Goal: Contribute content: Add original content to the website for others to see

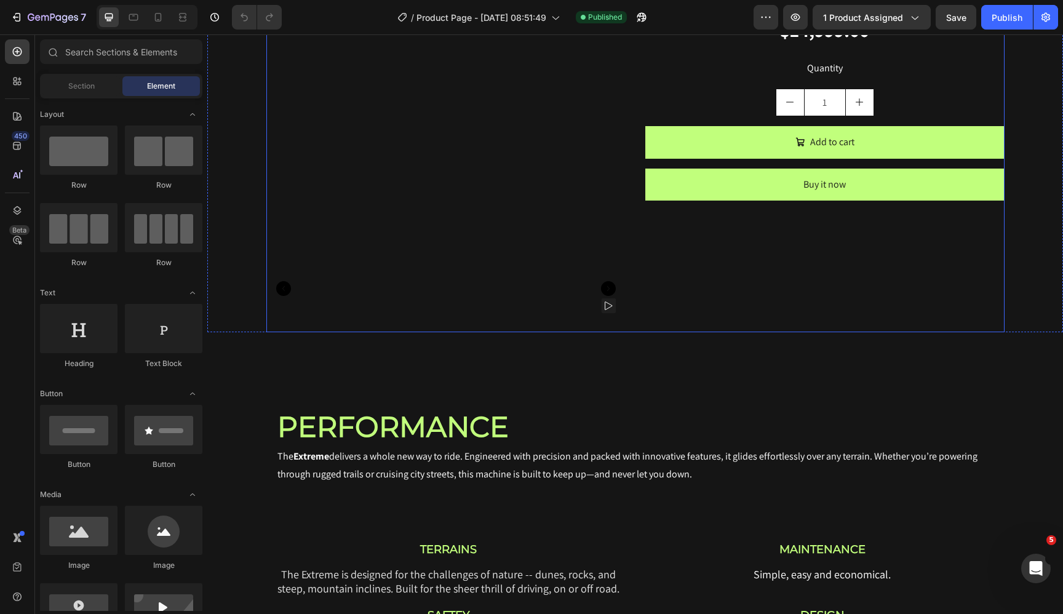
scroll to position [1266, 0]
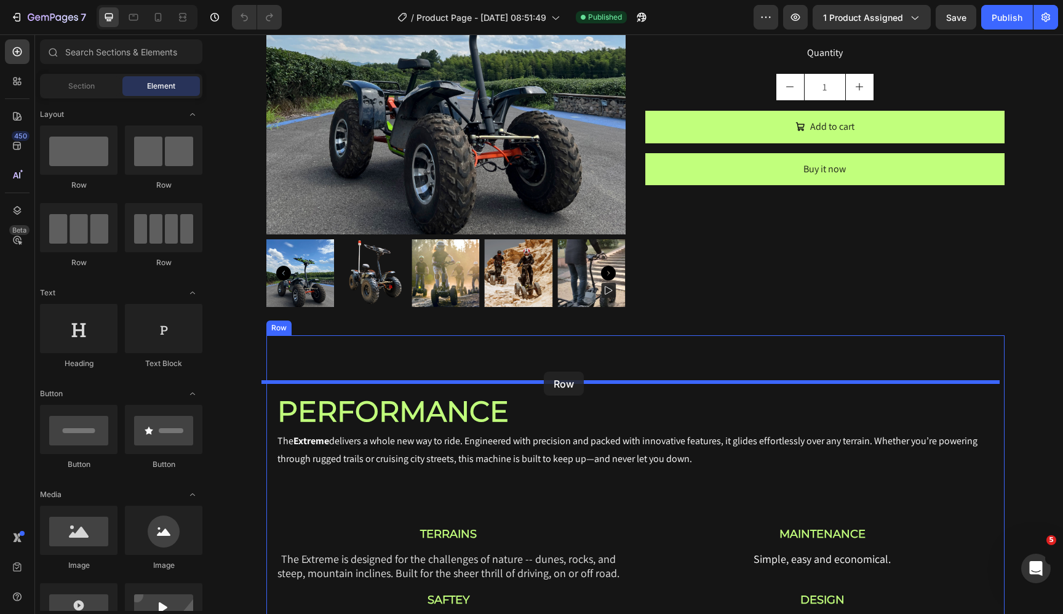
drag, startPoint x: 298, startPoint y: 196, endPoint x: 544, endPoint y: 372, distance: 302.5
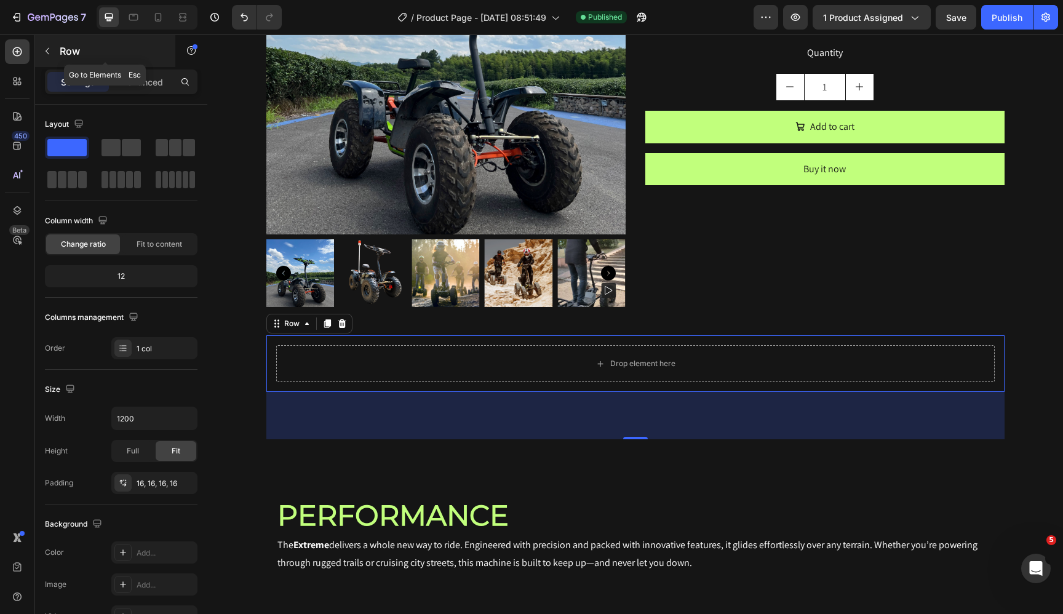
click at [69, 49] on p "Row" at bounding box center [112, 51] width 105 height 15
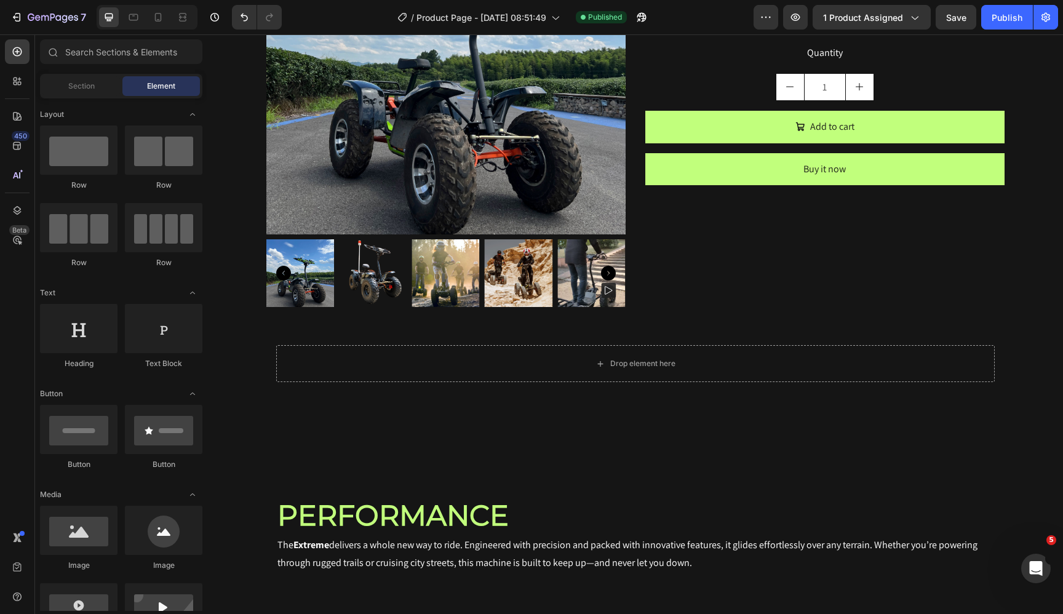
scroll to position [239, 0]
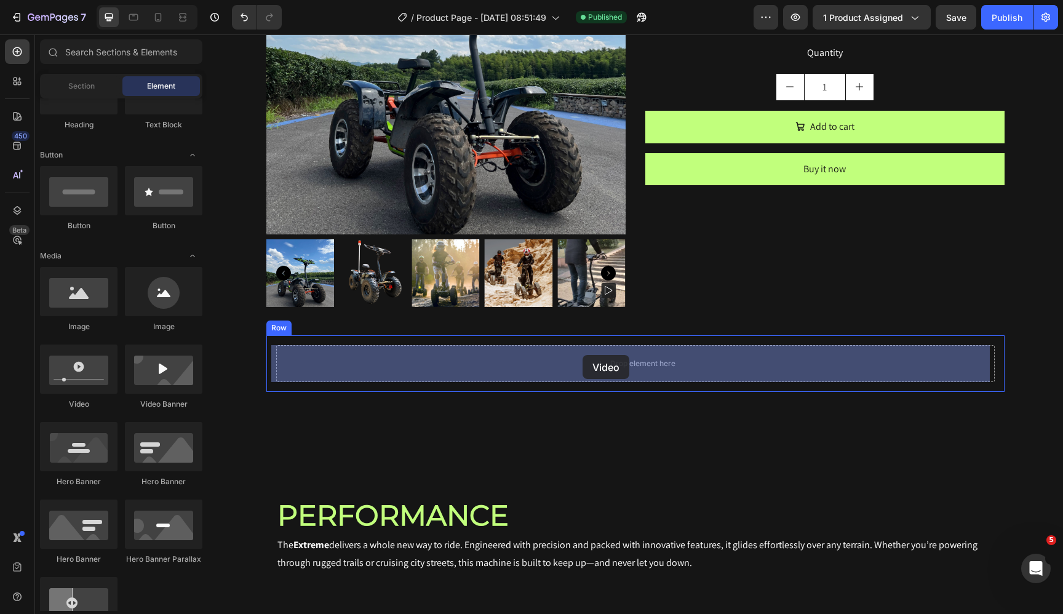
drag, startPoint x: 294, startPoint y: 418, endPoint x: 583, endPoint y: 355, distance: 295.3
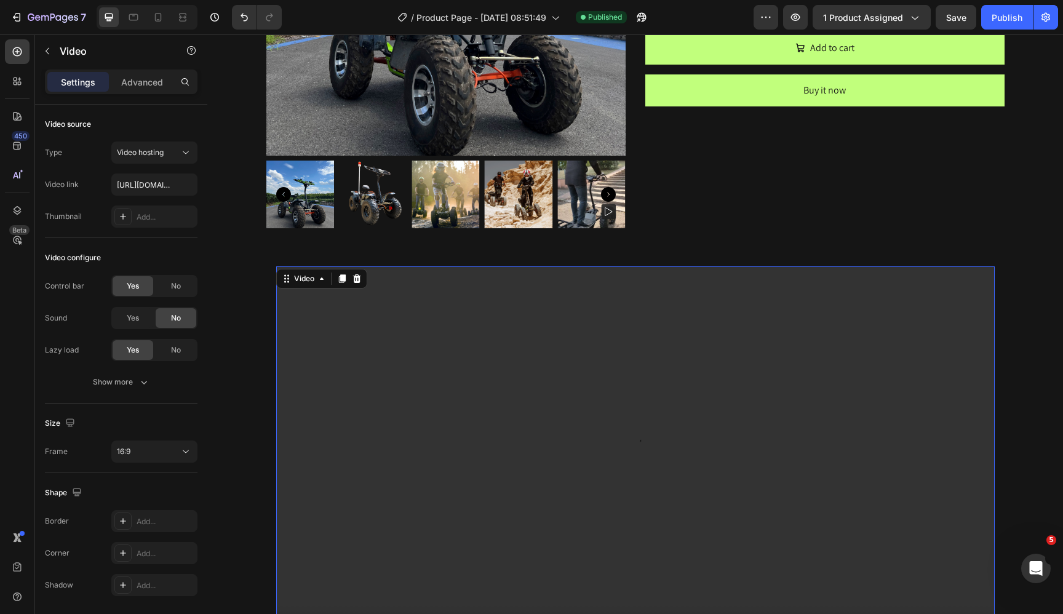
scroll to position [1351, 0]
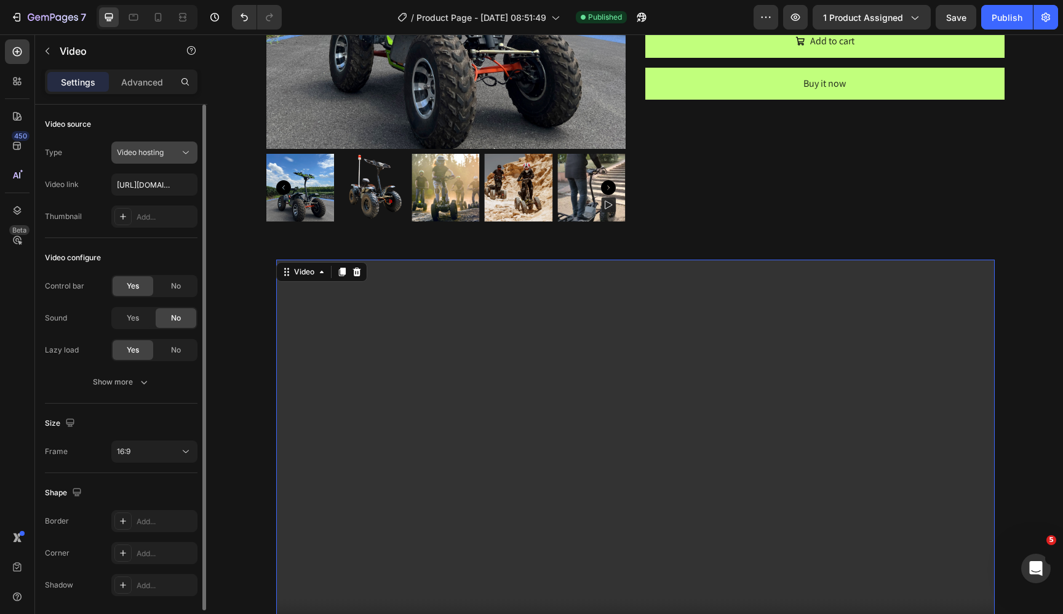
click at [148, 154] on span "Video hosting" at bounding box center [140, 152] width 47 height 9
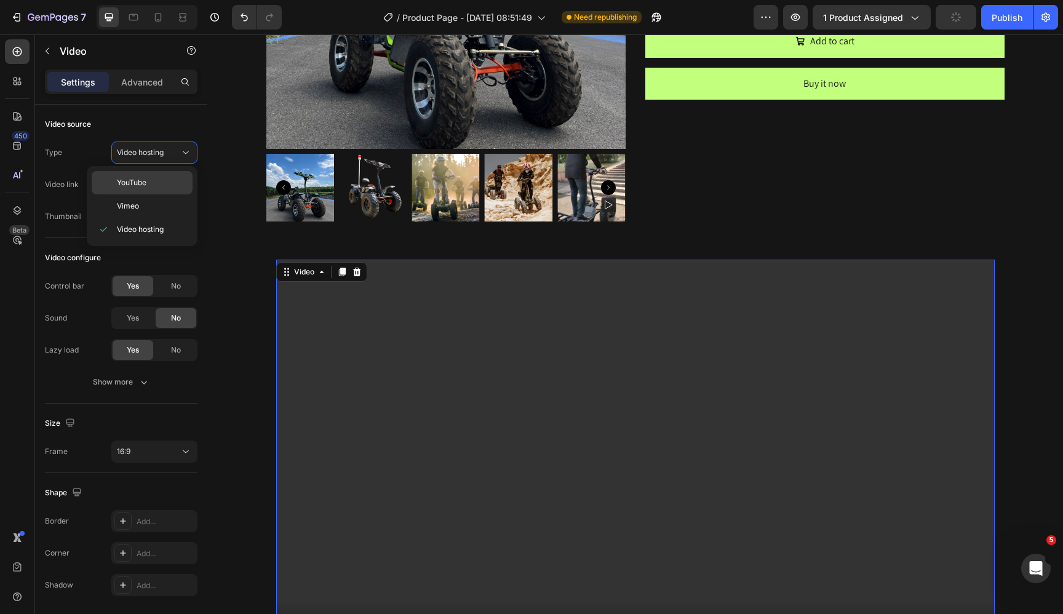
click at [148, 183] on p "YouTube" at bounding box center [152, 182] width 70 height 11
type input "[URL][DOMAIN_NAME]"
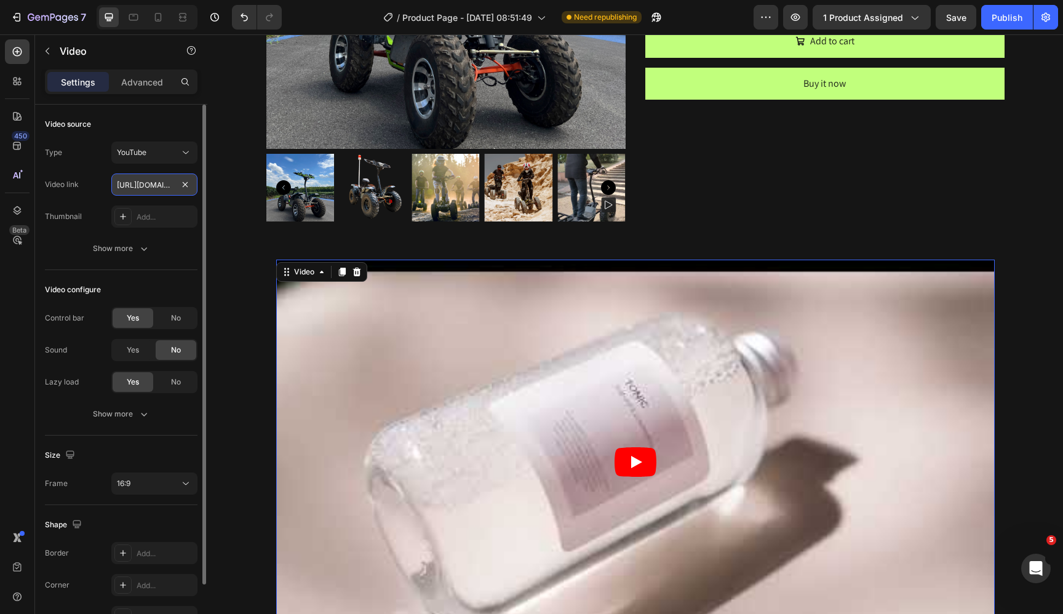
click at [162, 186] on input "[URL][DOMAIN_NAME]" at bounding box center [154, 185] width 86 height 22
paste input "[URL][DOMAIN_NAME]"
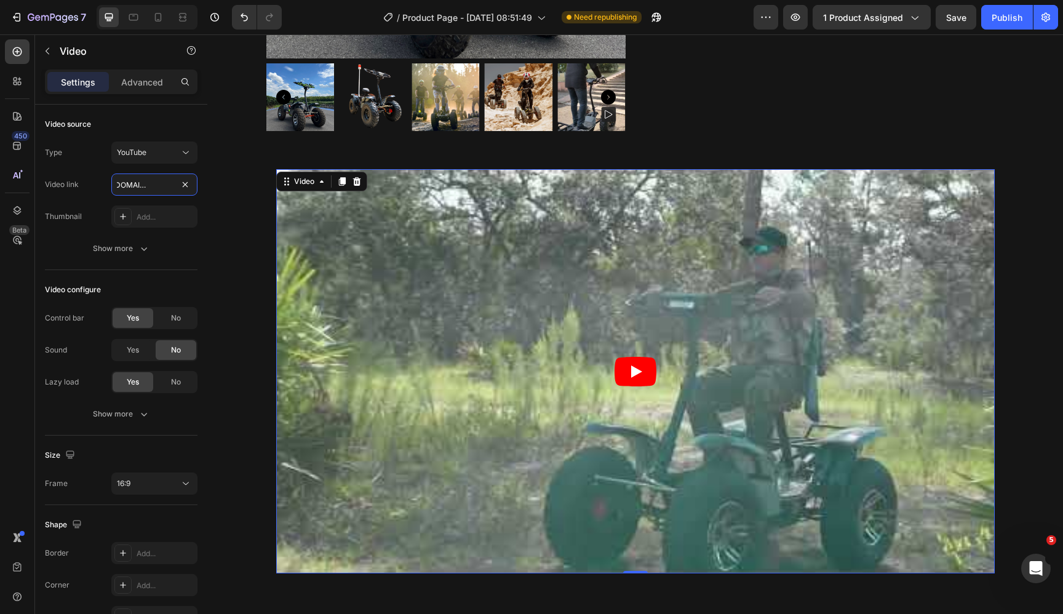
scroll to position [1437, 0]
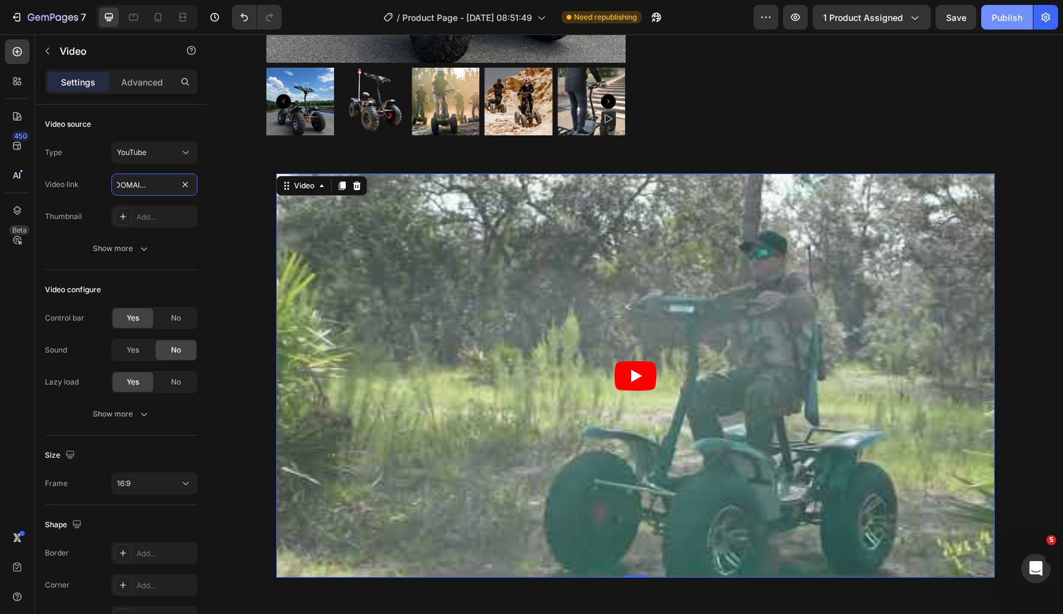
type input "[URL][DOMAIN_NAME]"
click at [1010, 14] on div "Publish" at bounding box center [1007, 17] width 31 height 13
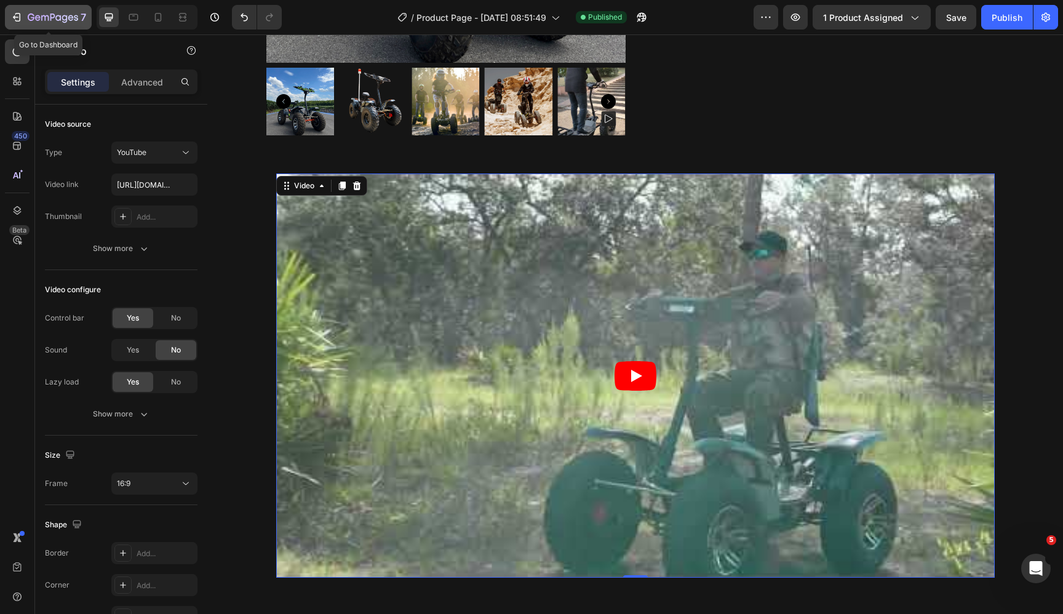
click at [38, 22] on icon "button" at bounding box center [53, 18] width 50 height 10
